Goal: Register for event/course

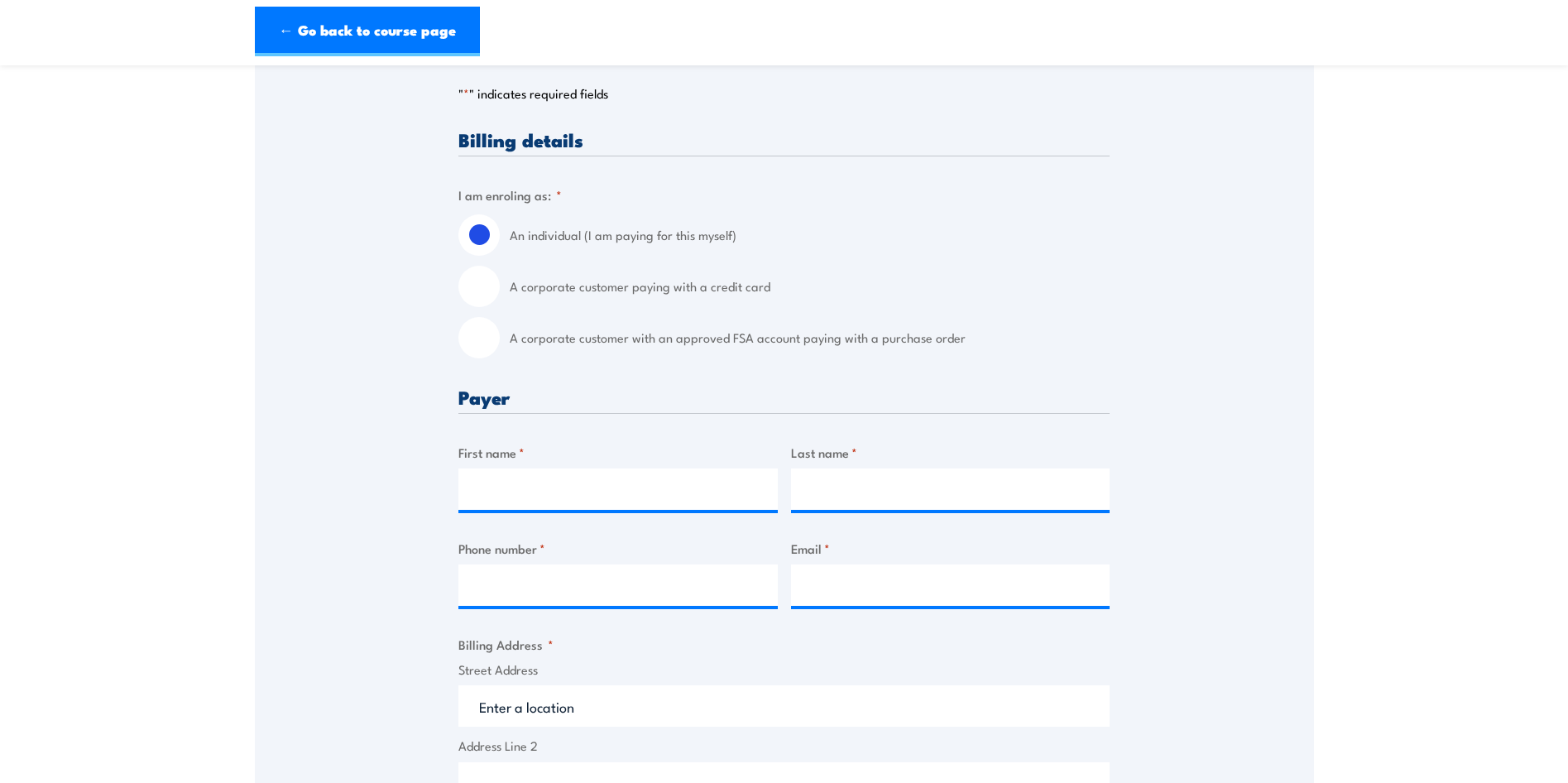
scroll to position [331, 0]
click at [514, 498] on input "First name *" at bounding box center [618, 488] width 319 height 42
type input "Dagogo"
type input "Stewart"
type input "0438091924"
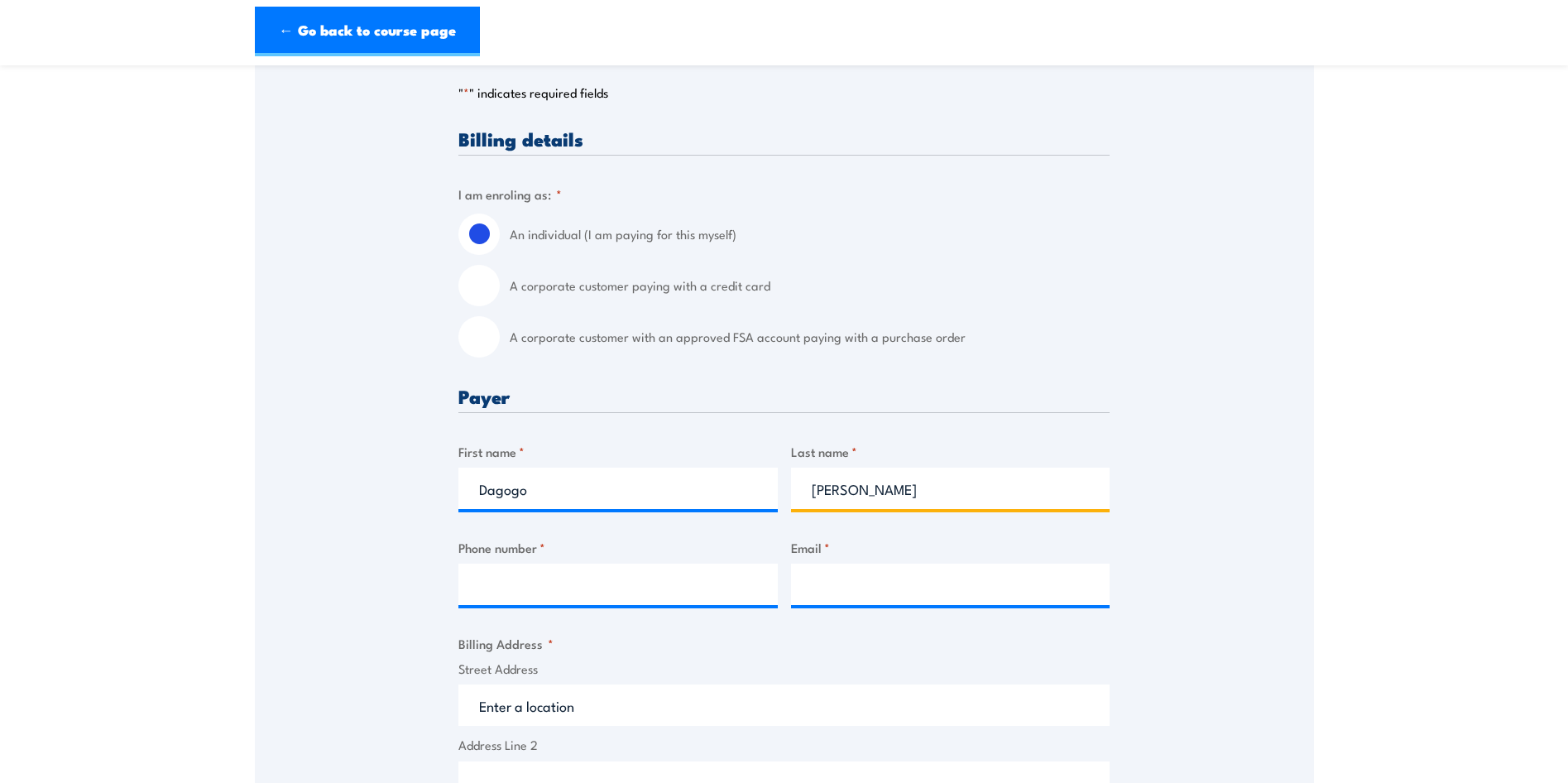
type input "dstewart@freyssinet.com.au"
